Goal: Information Seeking & Learning: Learn about a topic

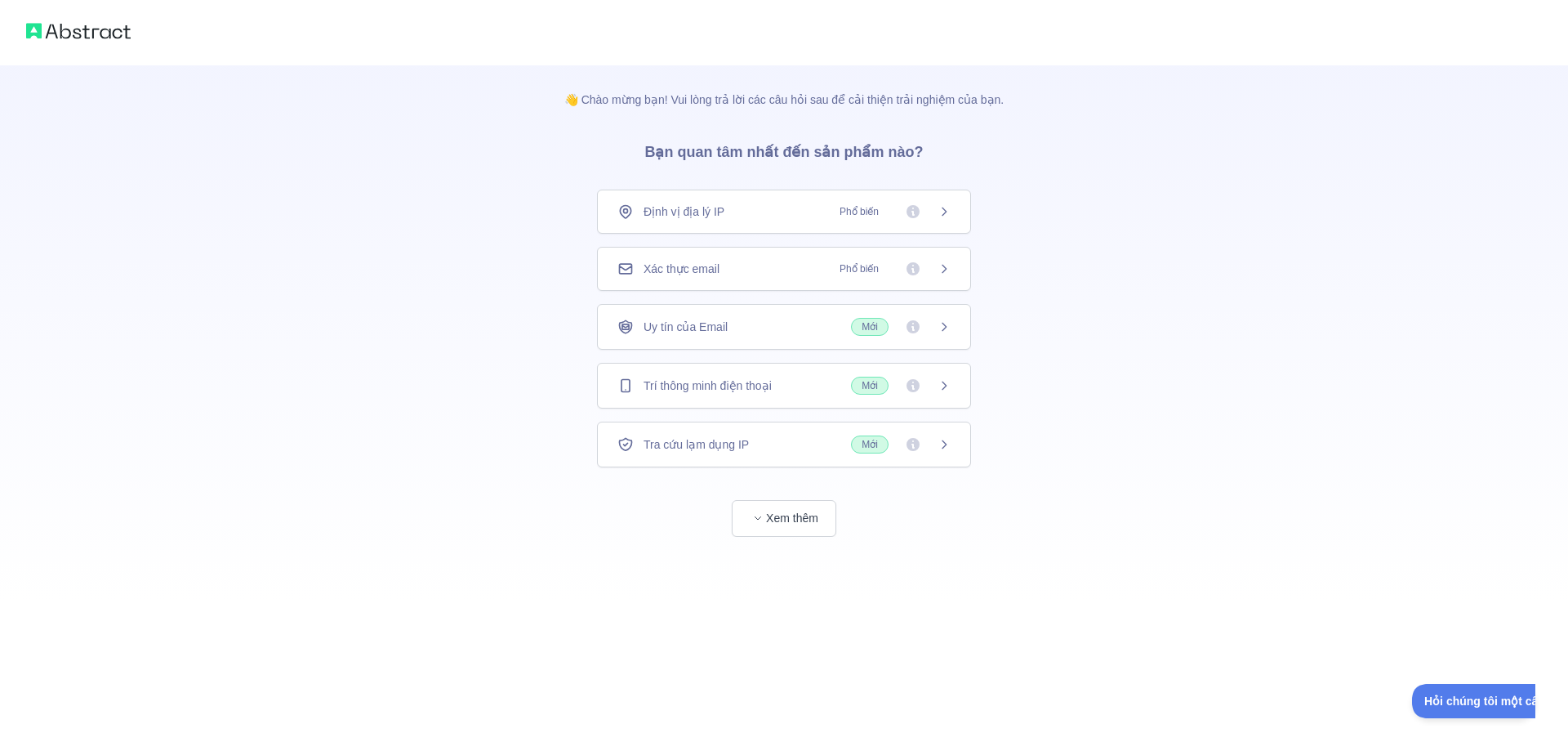
click at [739, 263] on div "Xác thực email Phổ biến" at bounding box center [784, 268] width 333 height 17
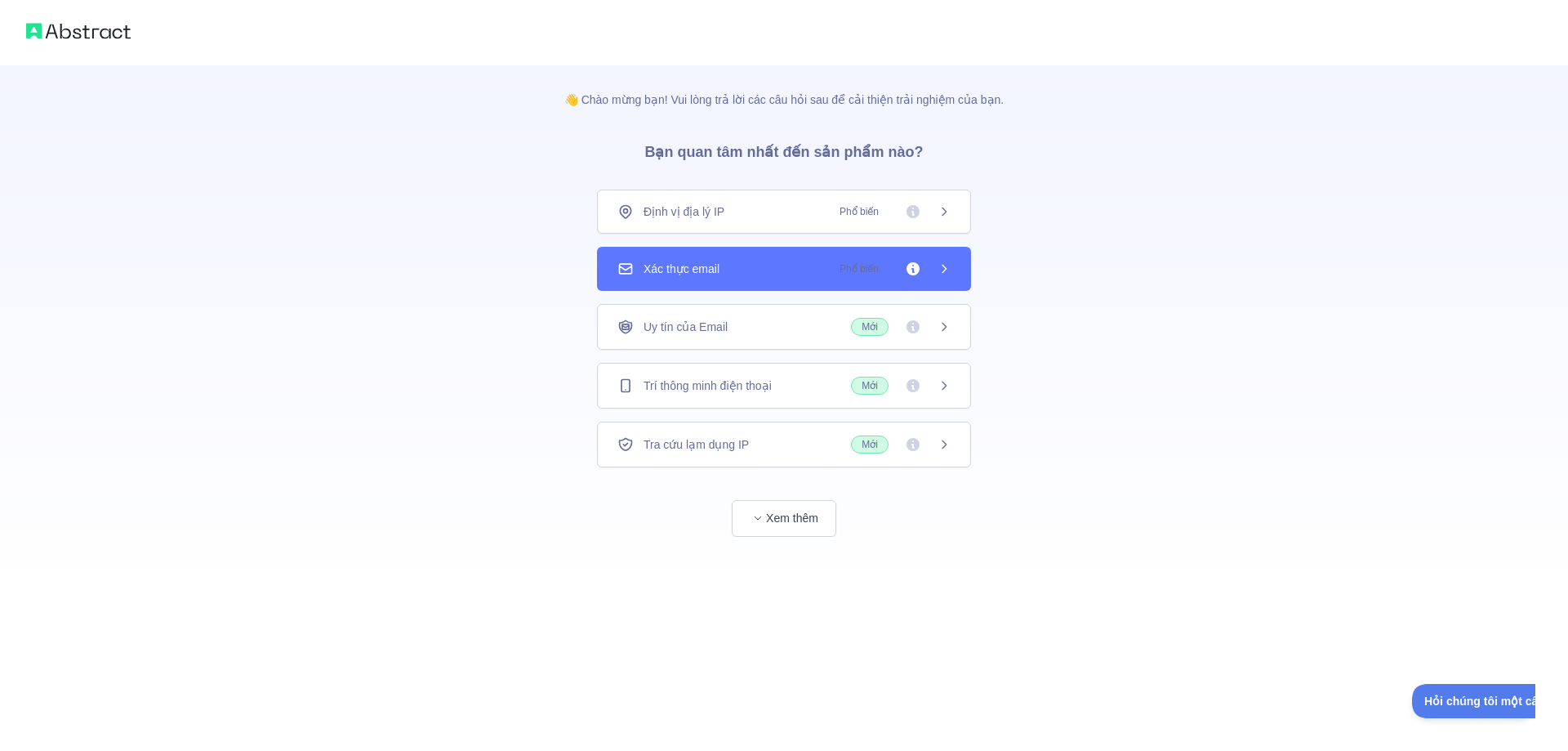
click at [770, 216] on div "Định vị địa lý IP Phổ biến" at bounding box center [784, 211] width 333 height 17
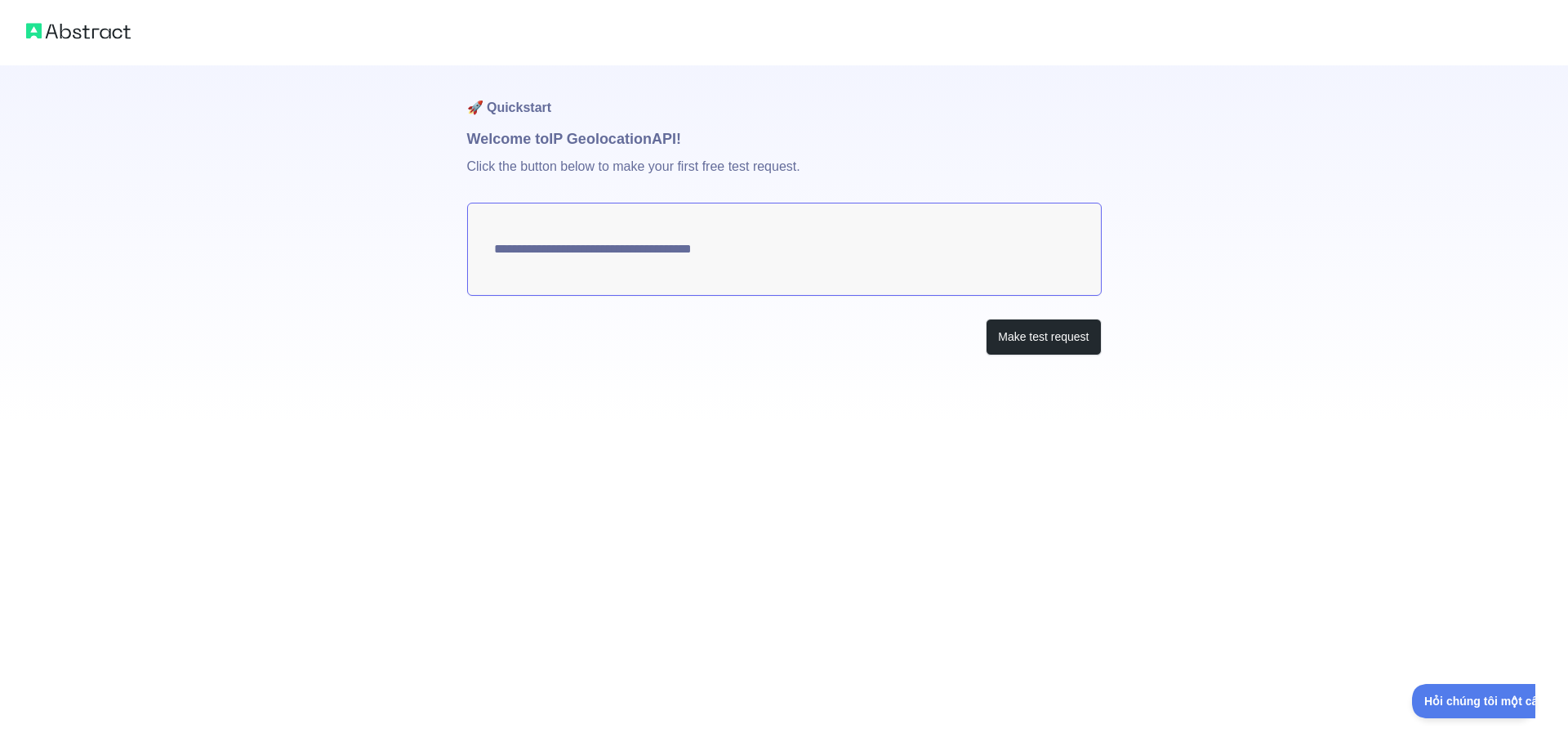
type textarea "**********"
click at [1035, 344] on font "Gửi yêu cầu kiểm tra" at bounding box center [1035, 337] width 108 height 13
